Goal: Task Accomplishment & Management: Manage account settings

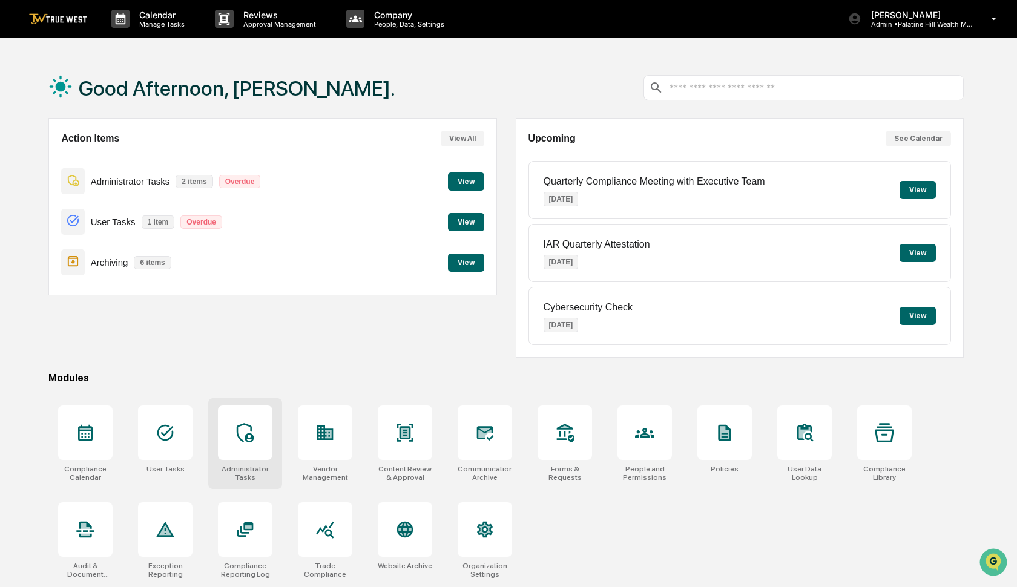
click at [257, 422] on div at bounding box center [245, 433] width 54 height 54
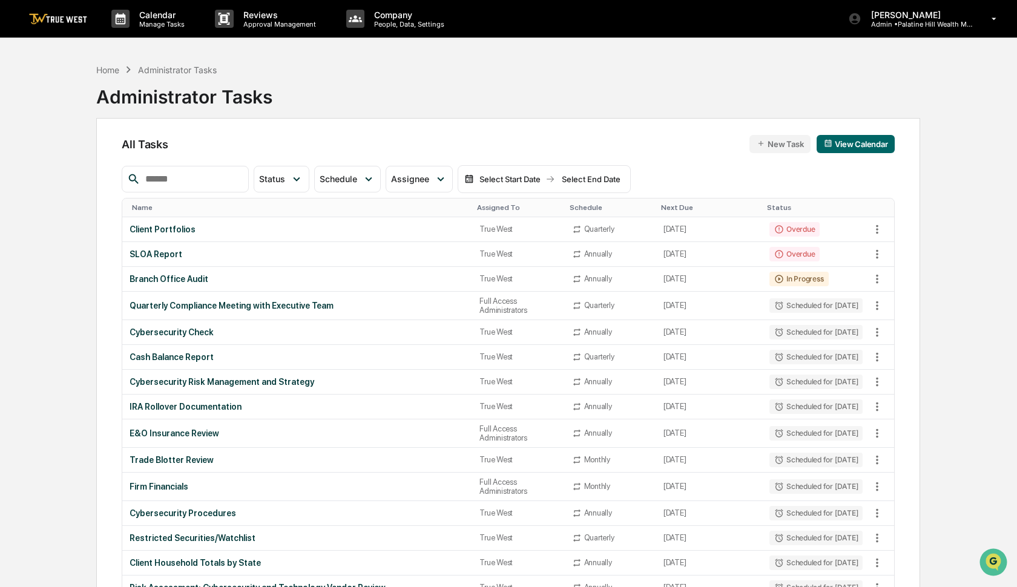
click at [214, 182] on input "text" at bounding box center [191, 179] width 103 height 16
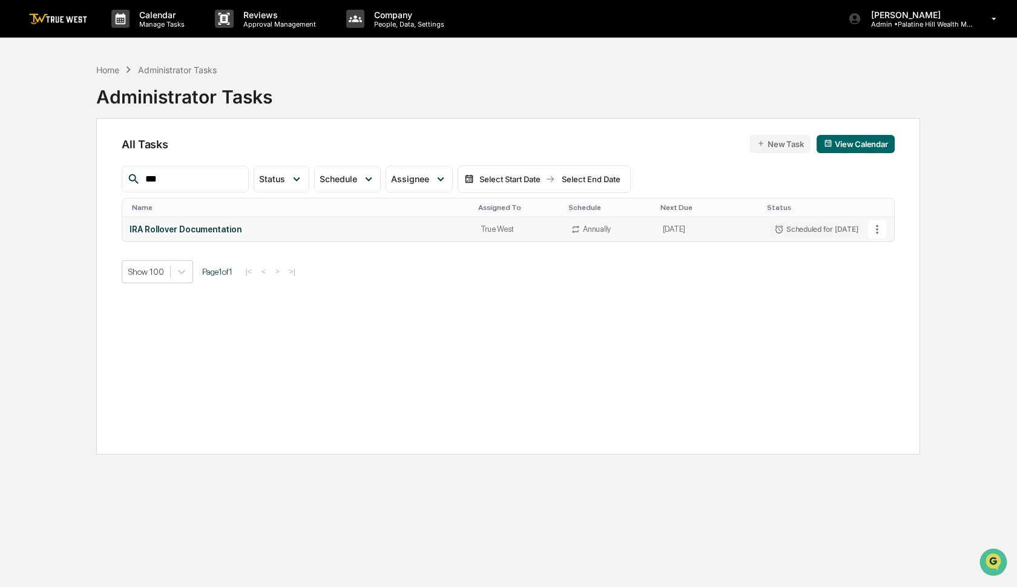
type input "***"
click at [878, 229] on icon at bounding box center [877, 229] width 2 height 9
click at [885, 297] on img at bounding box center [884, 296] width 10 height 10
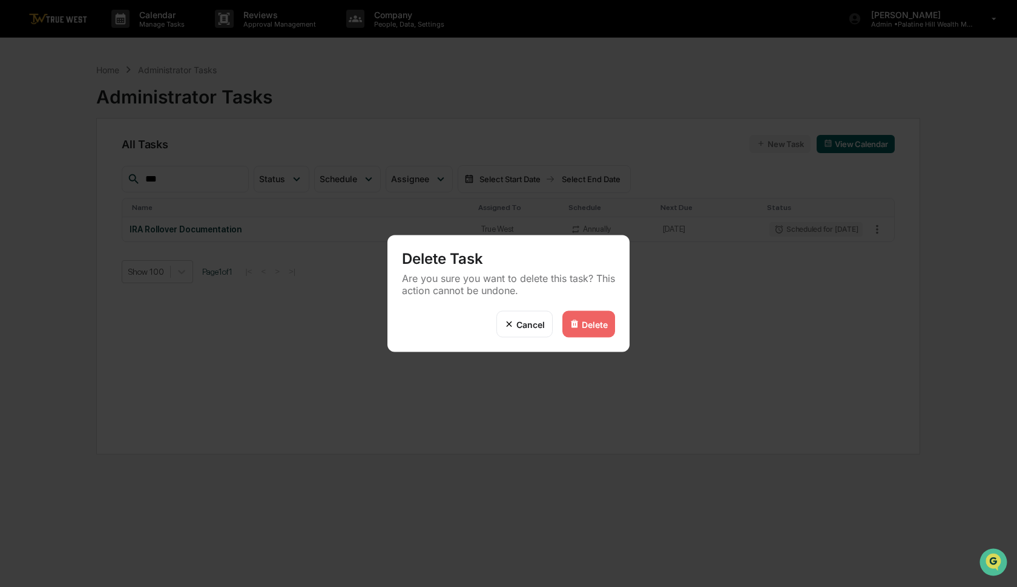
click at [582, 326] on div "Delete" at bounding box center [595, 324] width 26 height 10
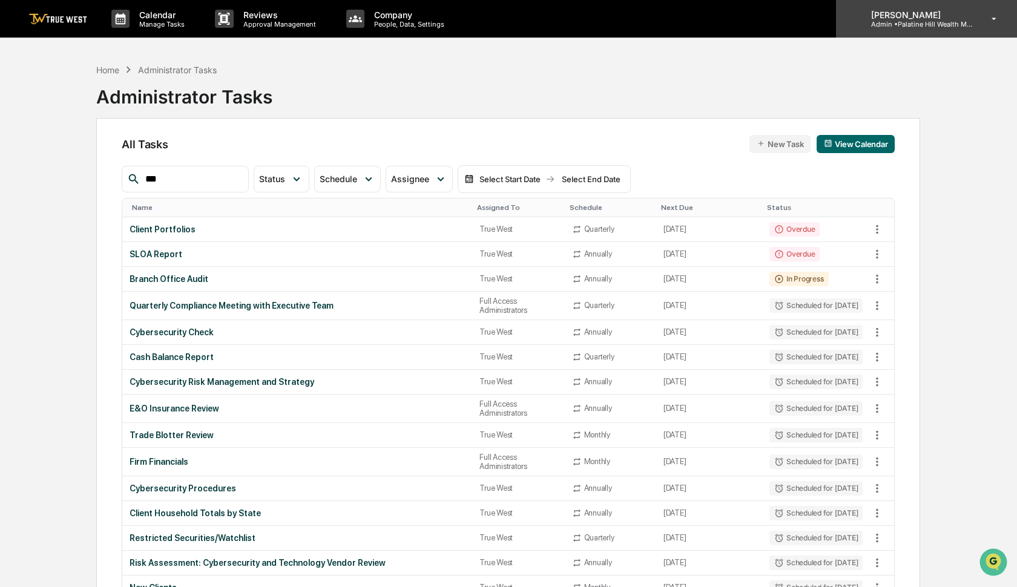
click at [920, 32] on div "[PERSON_NAME] Admin • [GEOGRAPHIC_DATA] Wealth Management" at bounding box center [926, 19] width 181 height 38
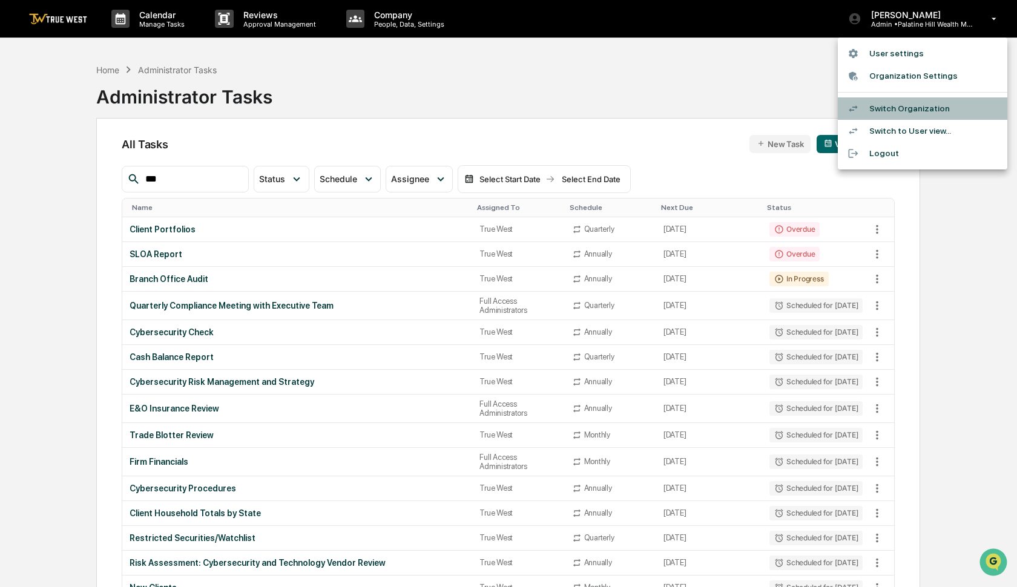
click at [899, 102] on li "Switch Organization" at bounding box center [923, 108] width 170 height 22
